Goal: Obtain resource: Obtain resource

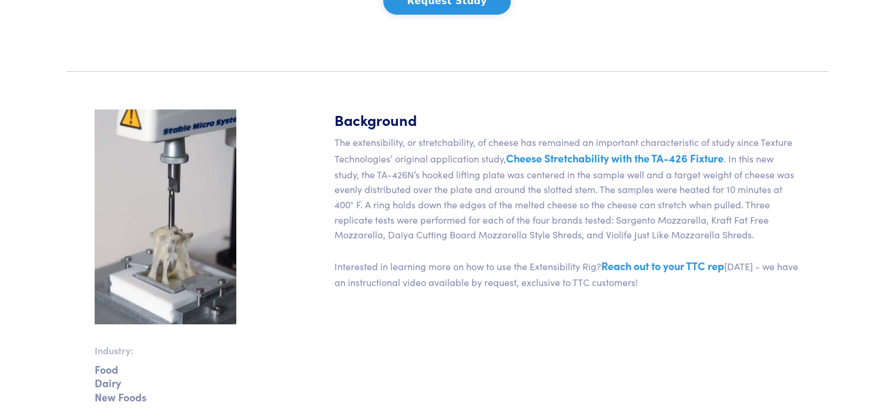
scroll to position [325, 0]
click at [607, 156] on link "Cheese Stretchability with the TA-426 Fixture" at bounding box center [615, 158] width 218 height 15
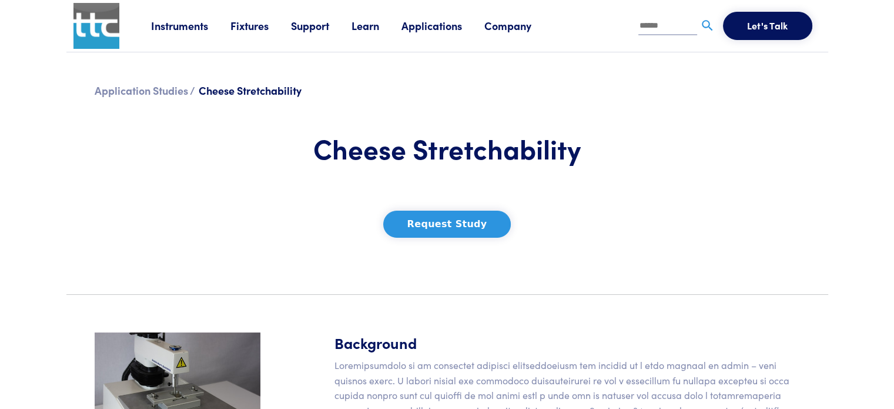
click at [436, 231] on button "Request Study" at bounding box center [447, 224] width 128 height 27
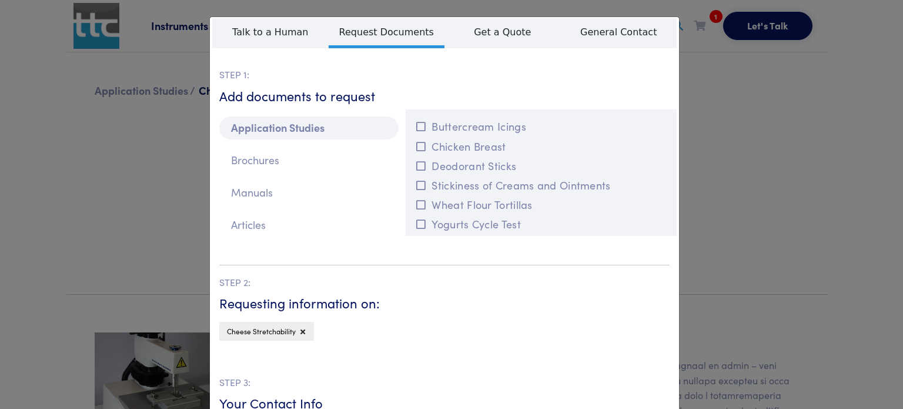
click at [754, 272] on div "**********" at bounding box center [451, 204] width 903 height 409
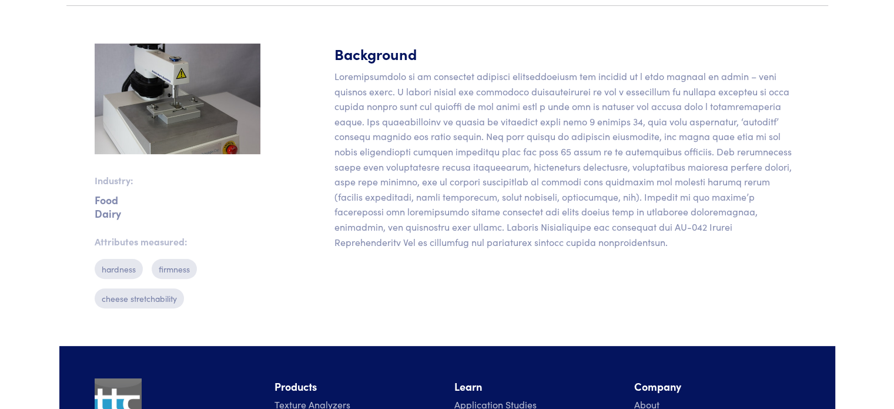
scroll to position [294, 0]
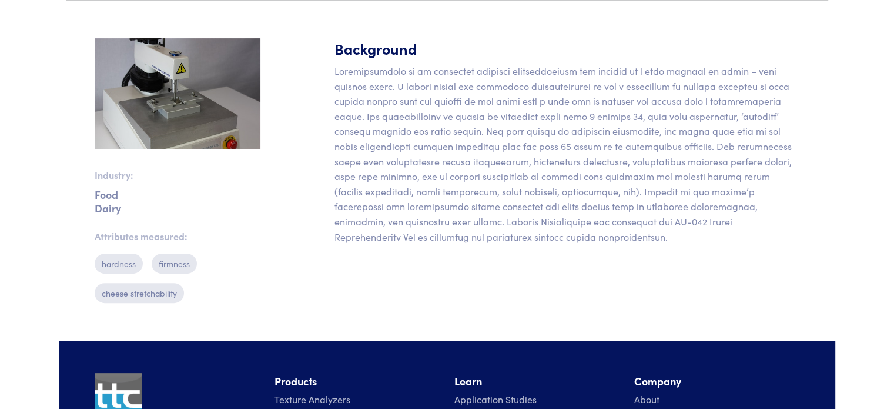
click at [155, 294] on p "cheese stretchability" at bounding box center [139, 293] width 89 height 20
click at [102, 195] on p "Food" at bounding box center [178, 194] width 166 height 4
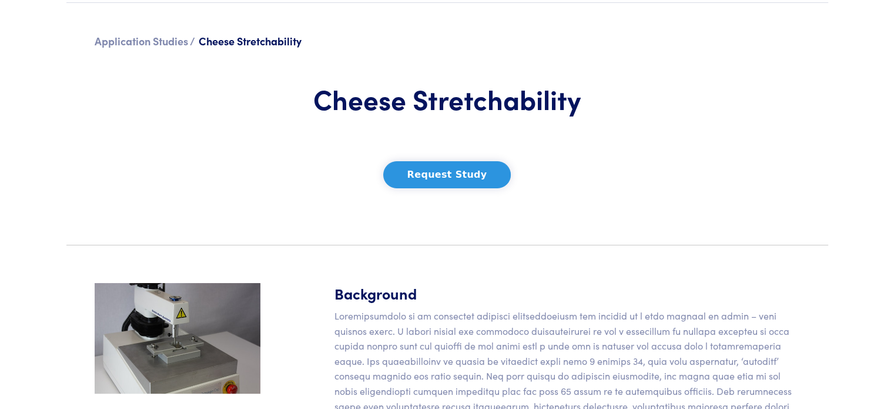
scroll to position [0, 0]
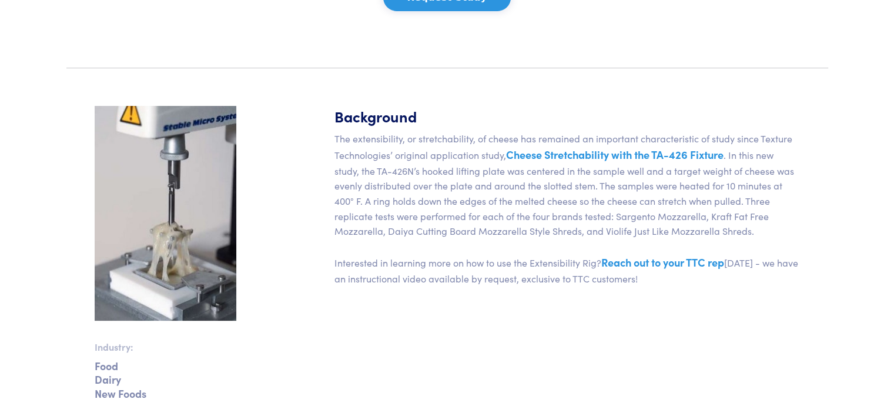
scroll to position [353, 0]
